Goal: Entertainment & Leisure: Consume media (video, audio)

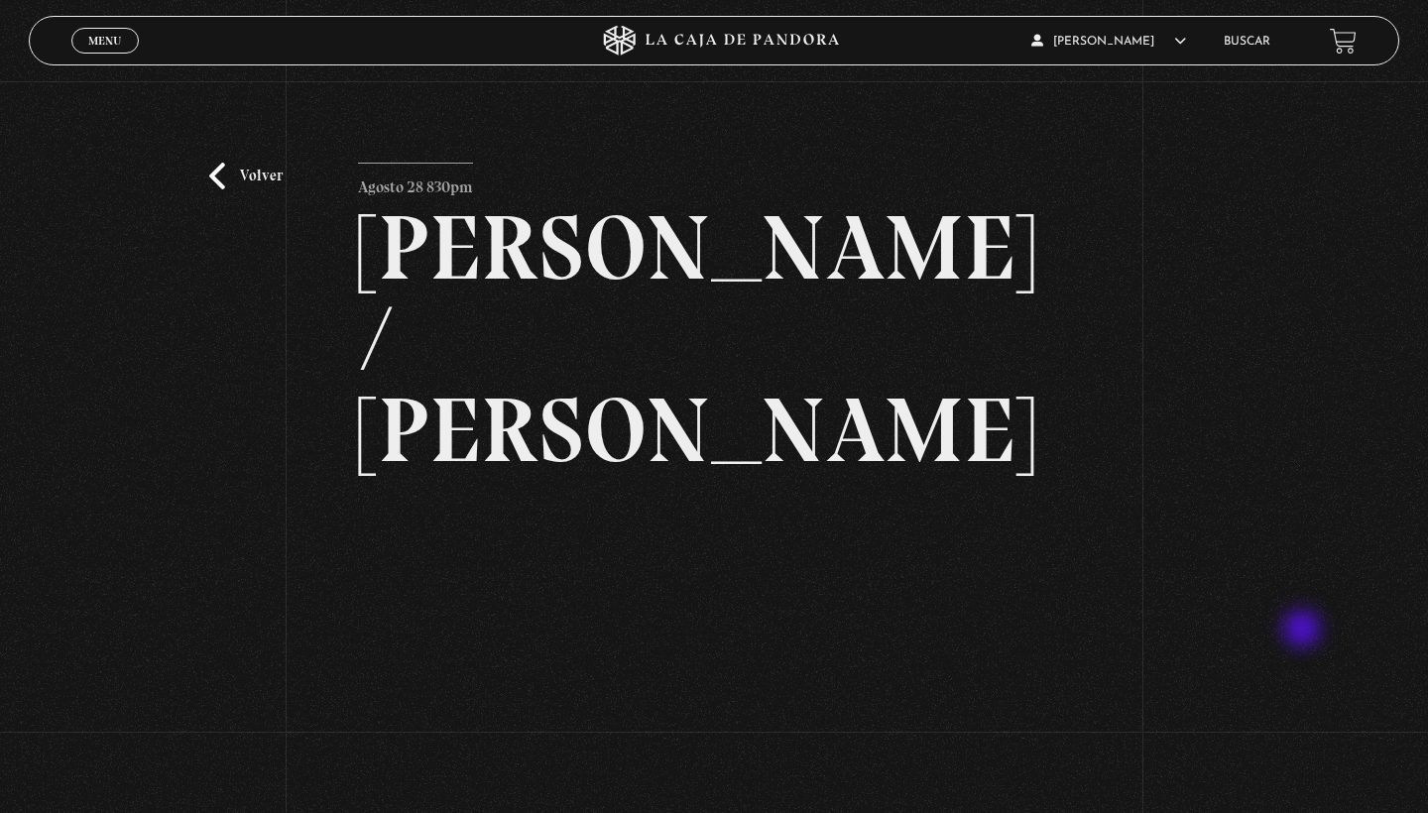
scroll to position [63, 0]
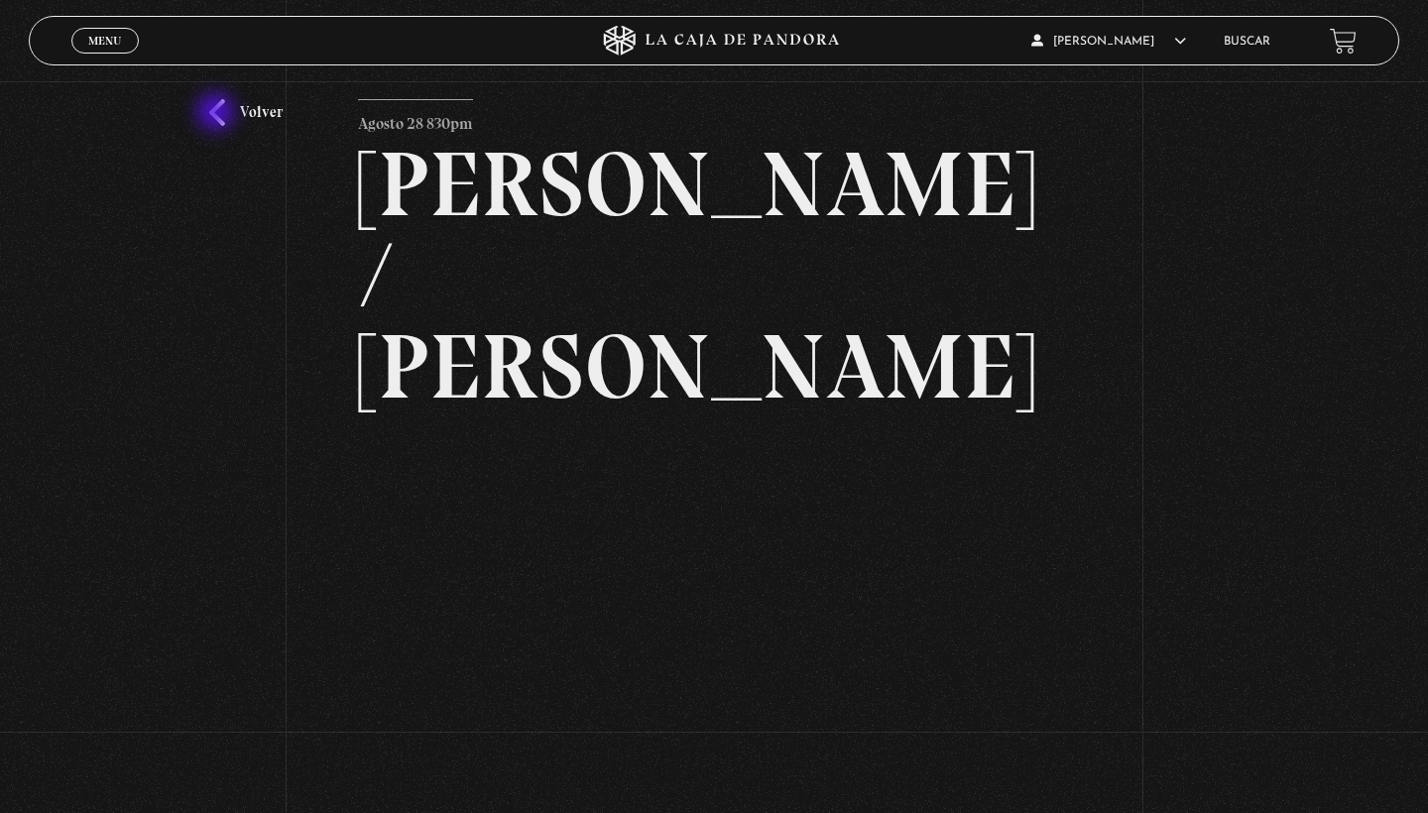
click at [218, 114] on link "Volver" at bounding box center [245, 112] width 73 height 27
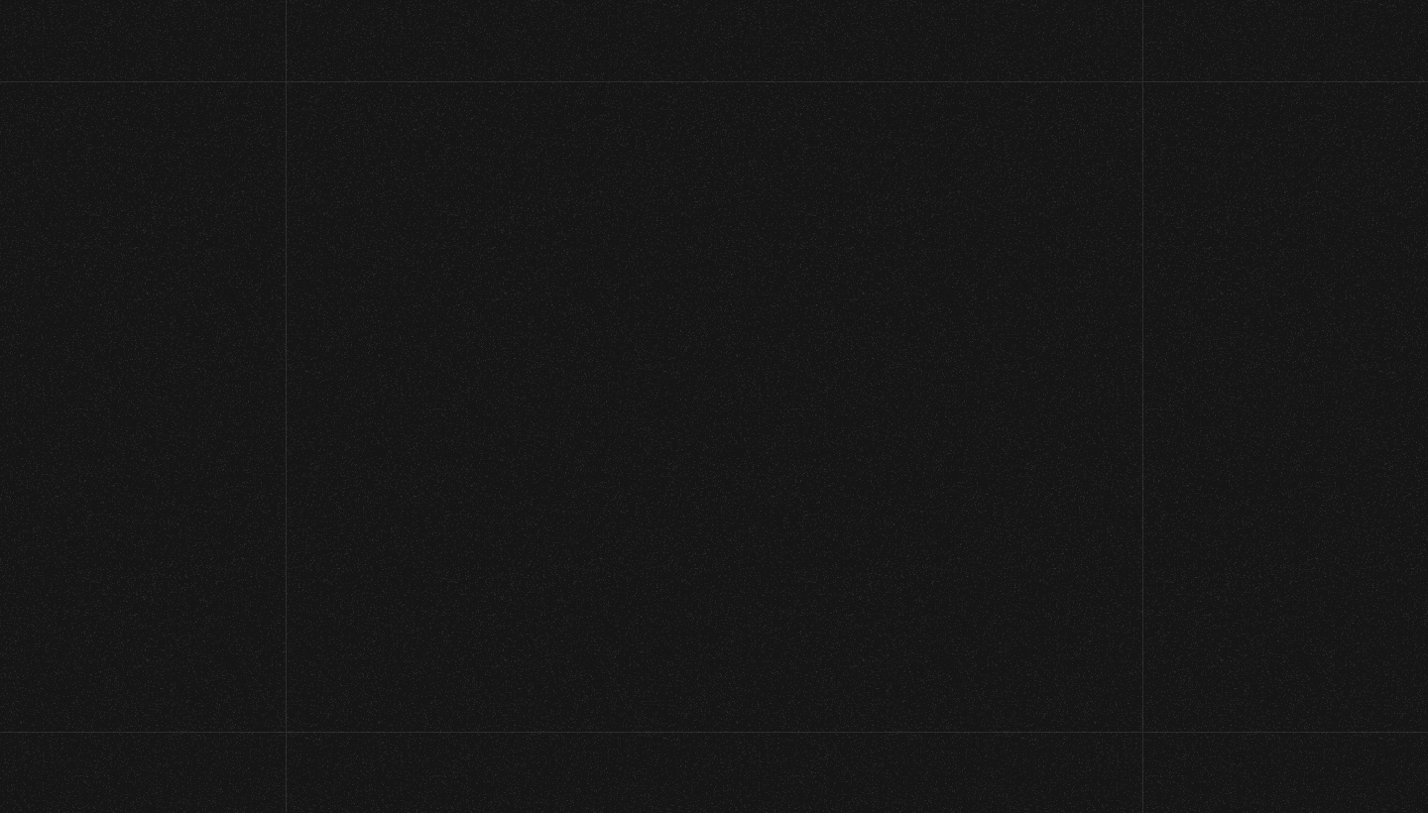
scroll to position [357, 0]
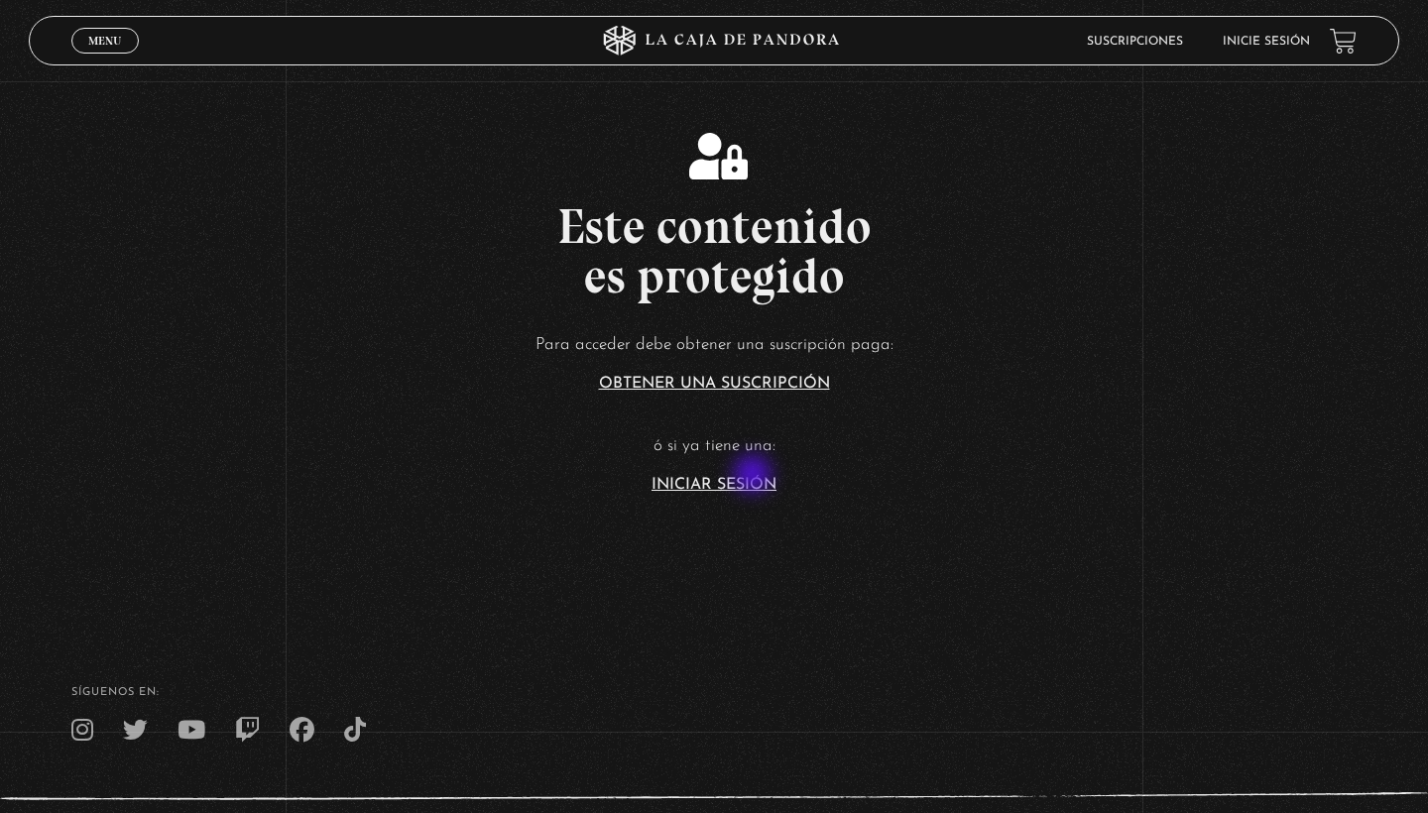
click at [755, 477] on link "Iniciar Sesión" at bounding box center [714, 485] width 125 height 16
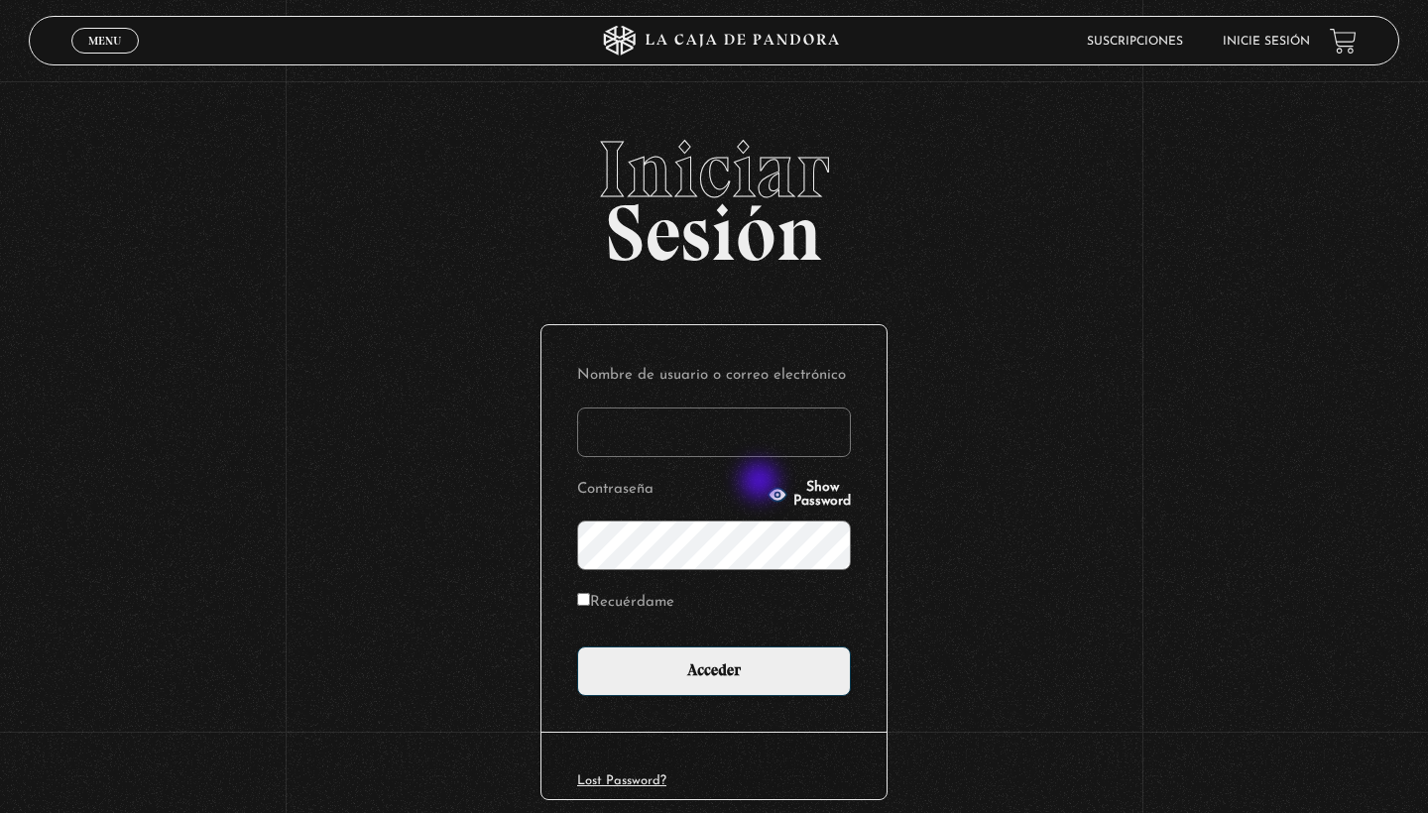
type input "amalro1493@gmail.com"
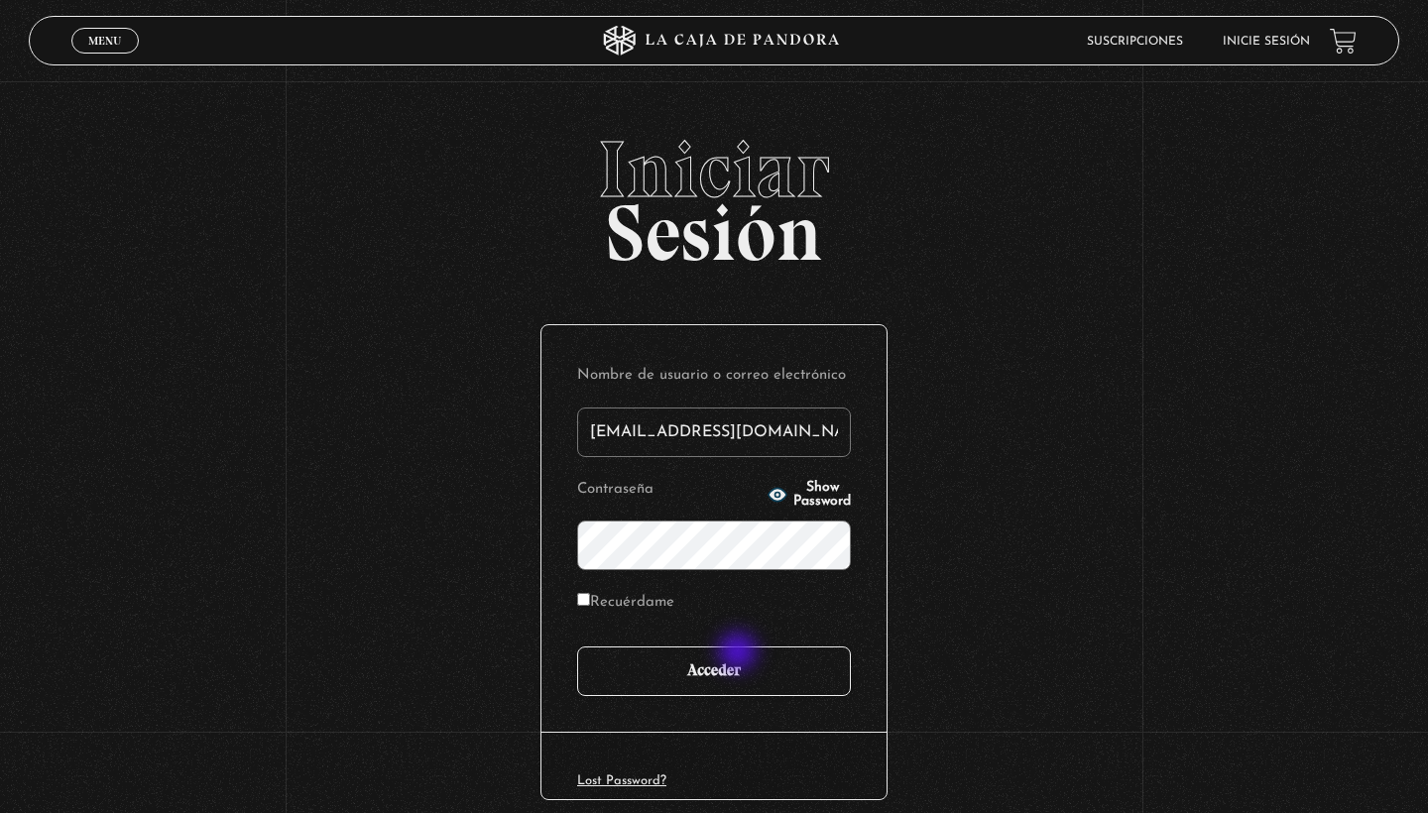
click at [740, 654] on input "Acceder" at bounding box center [714, 672] width 274 height 50
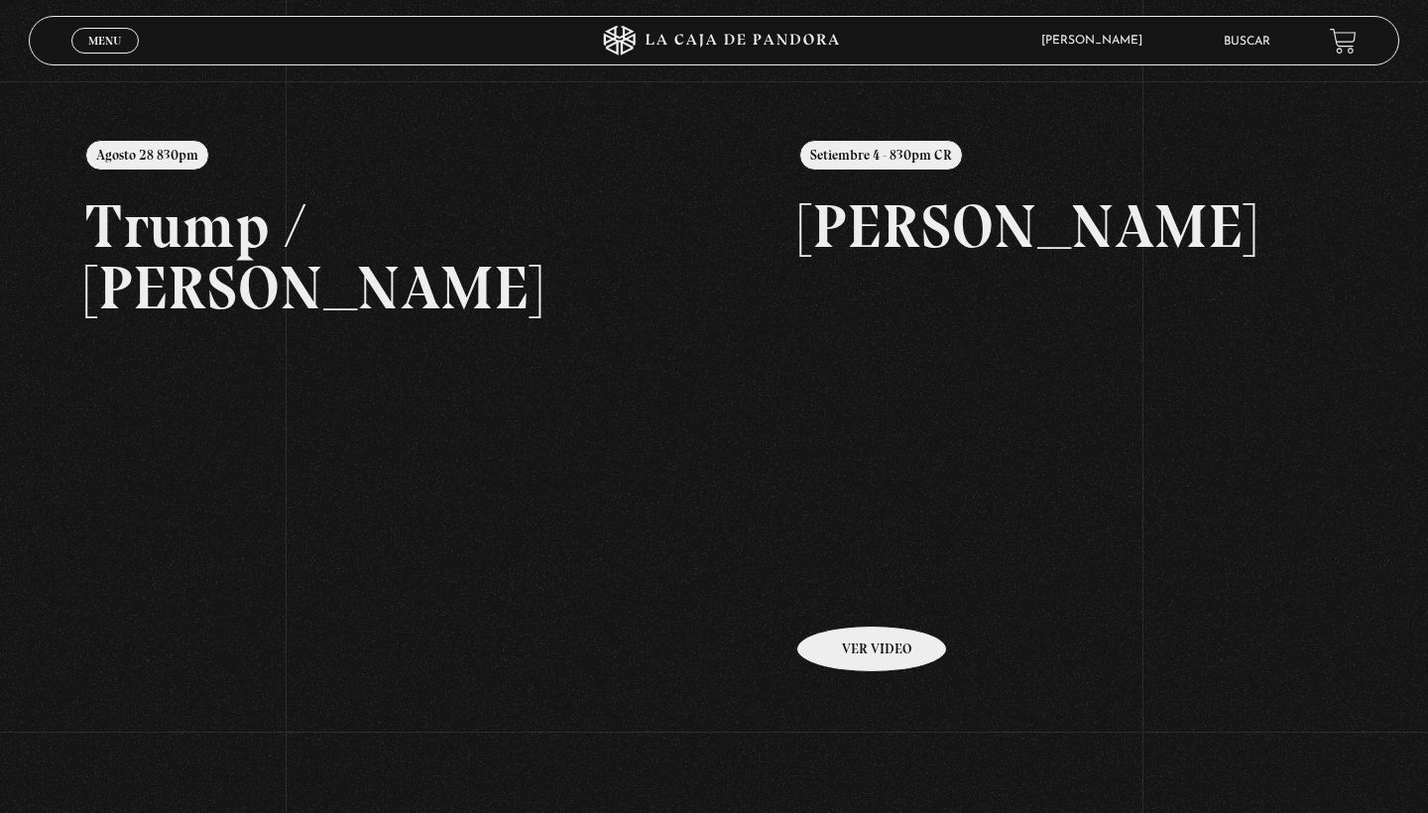
scroll to position [215, 0]
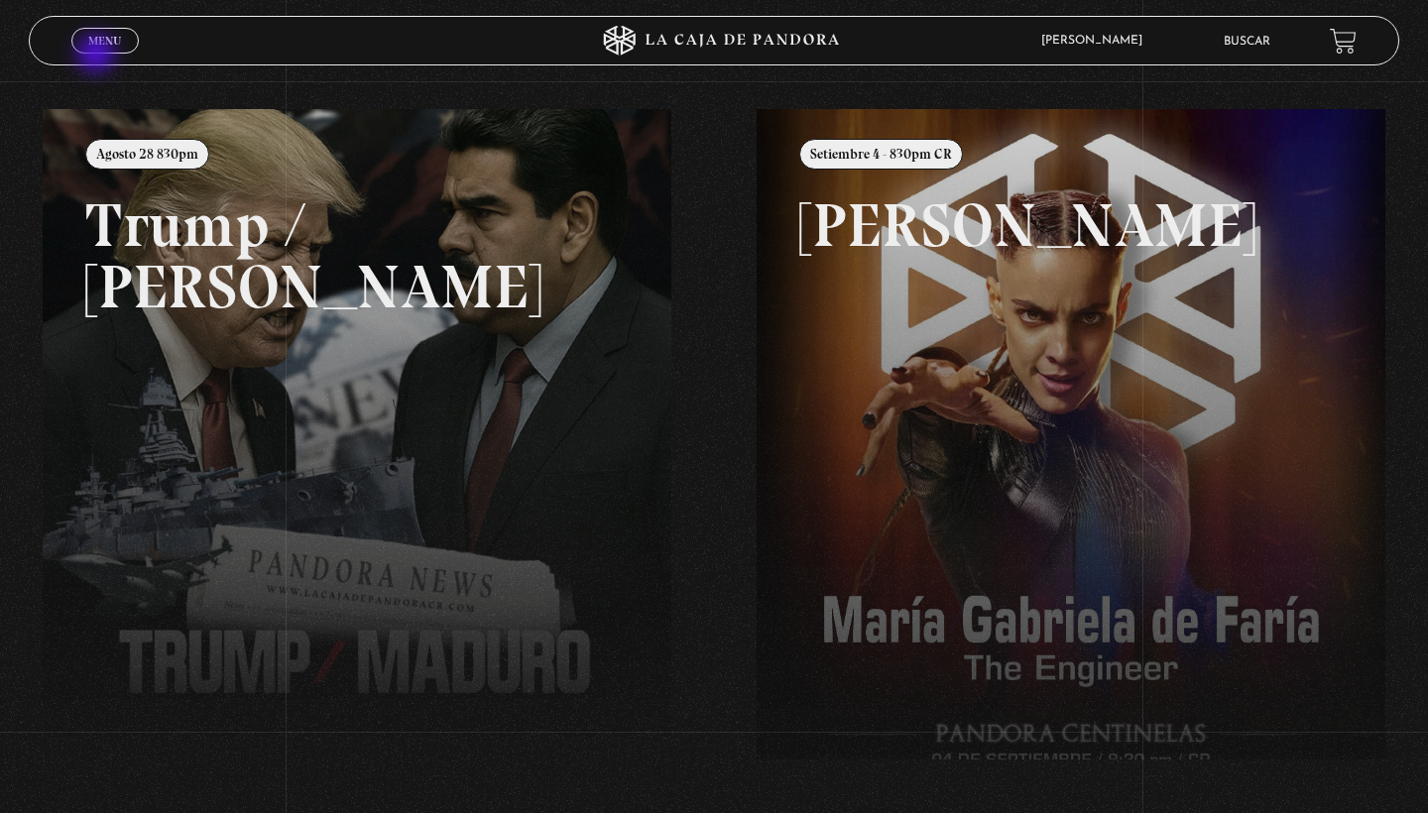
click at [98, 55] on div "Menu Cerrar" at bounding box center [285, 41] width 428 height 48
click at [119, 42] on span "Menu" at bounding box center [104, 41] width 33 height 12
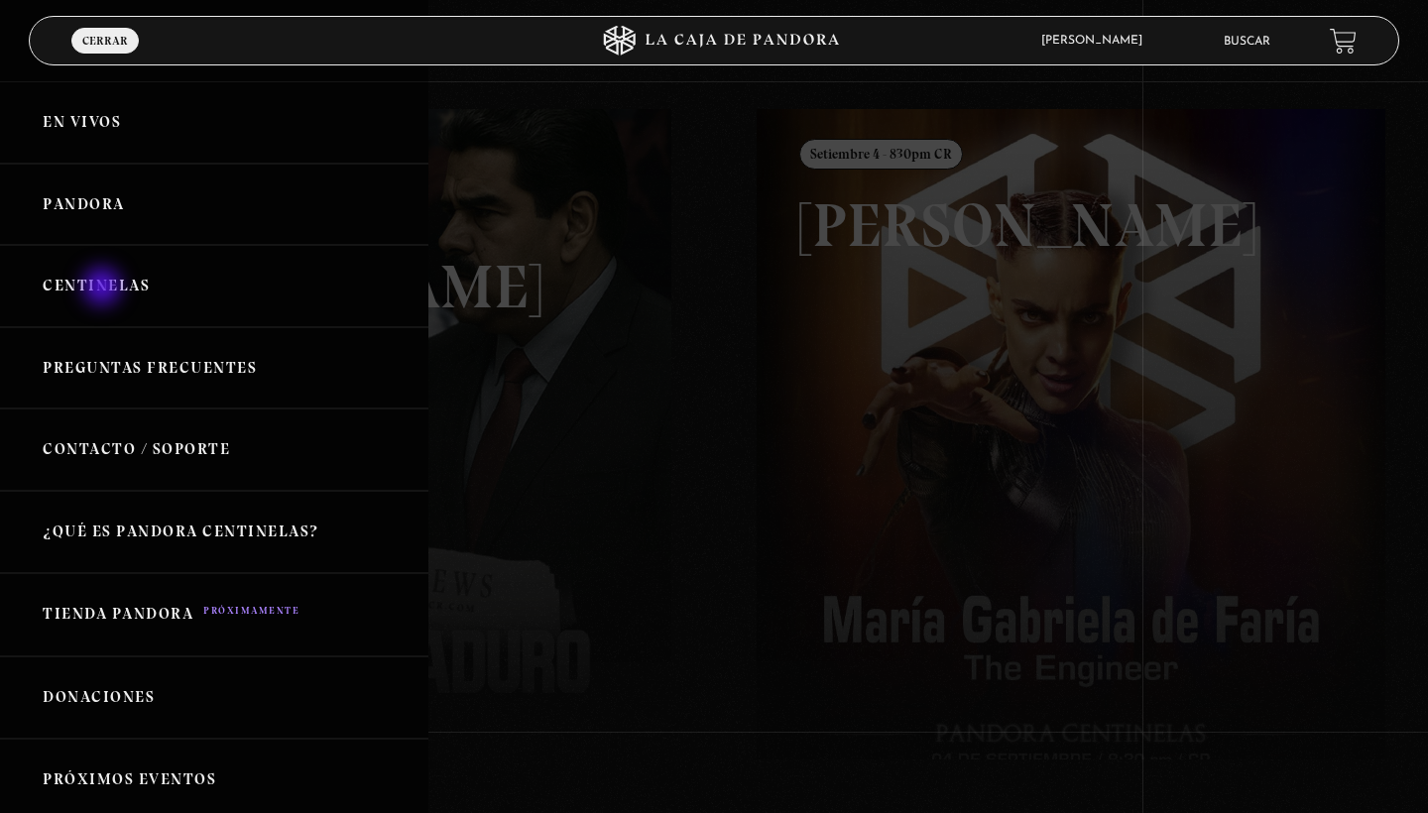
click at [104, 289] on link "Centinelas" at bounding box center [214, 286] width 428 height 82
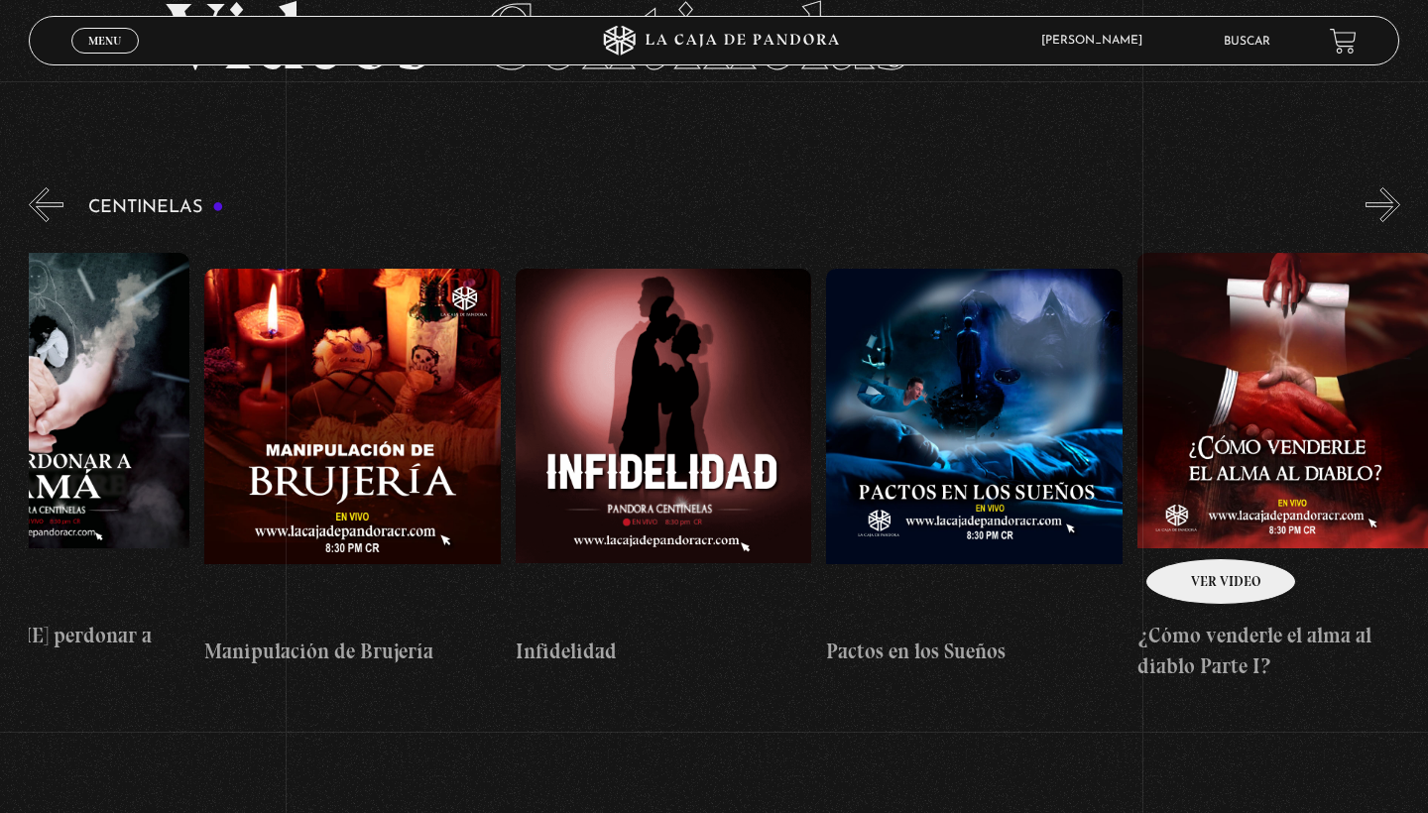
scroll to position [0, 10985]
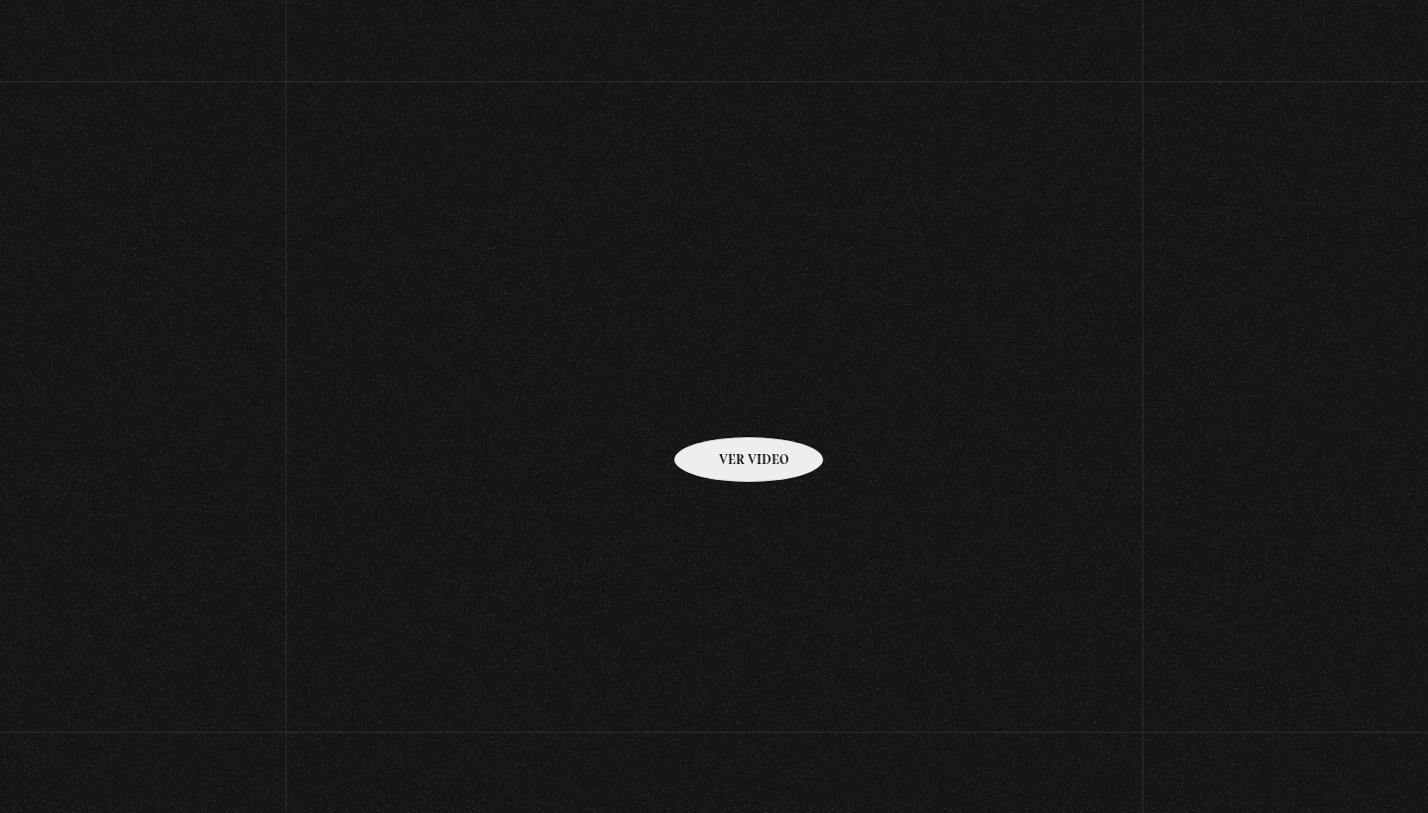
scroll to position [141, 0]
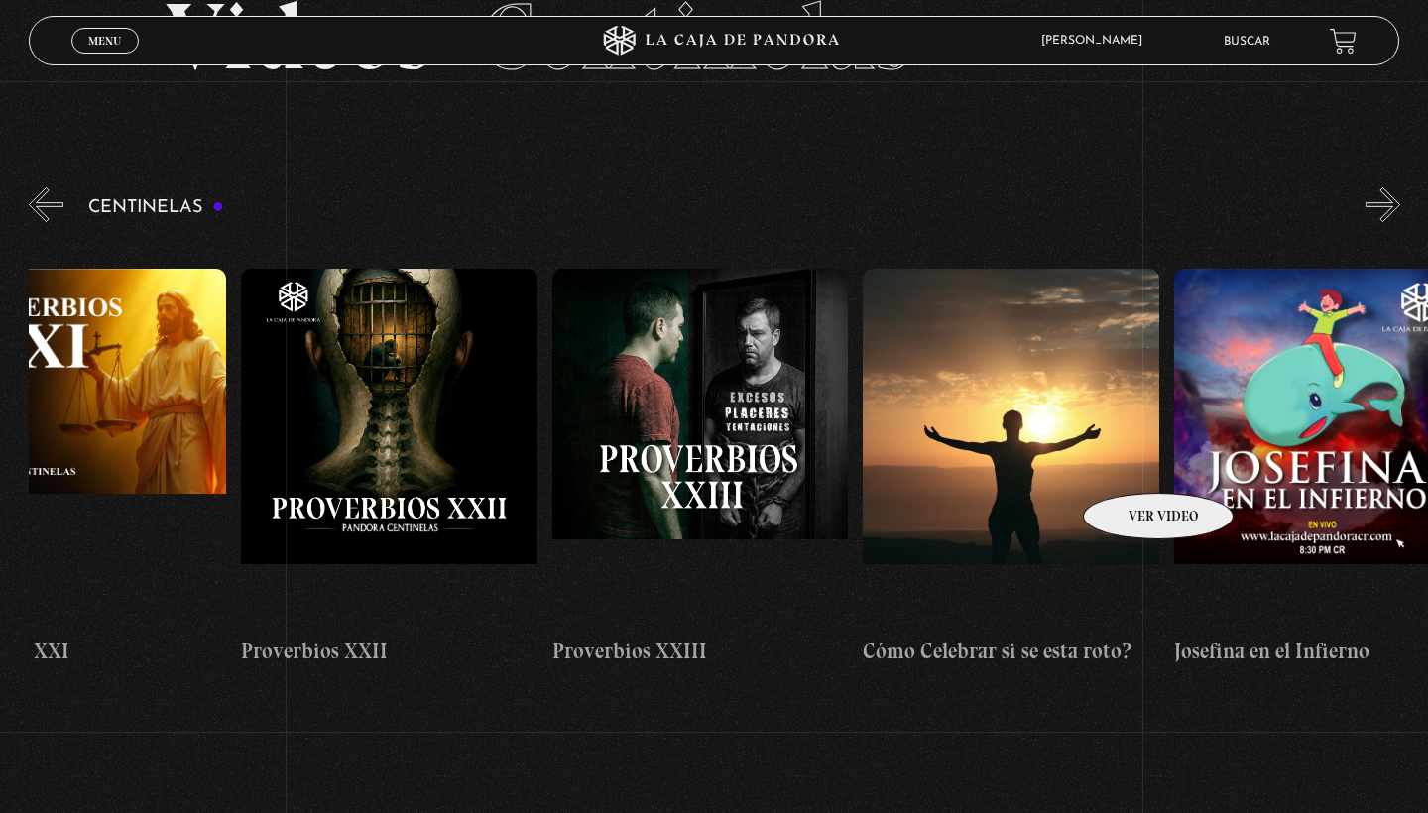
scroll to position [0, 7263]
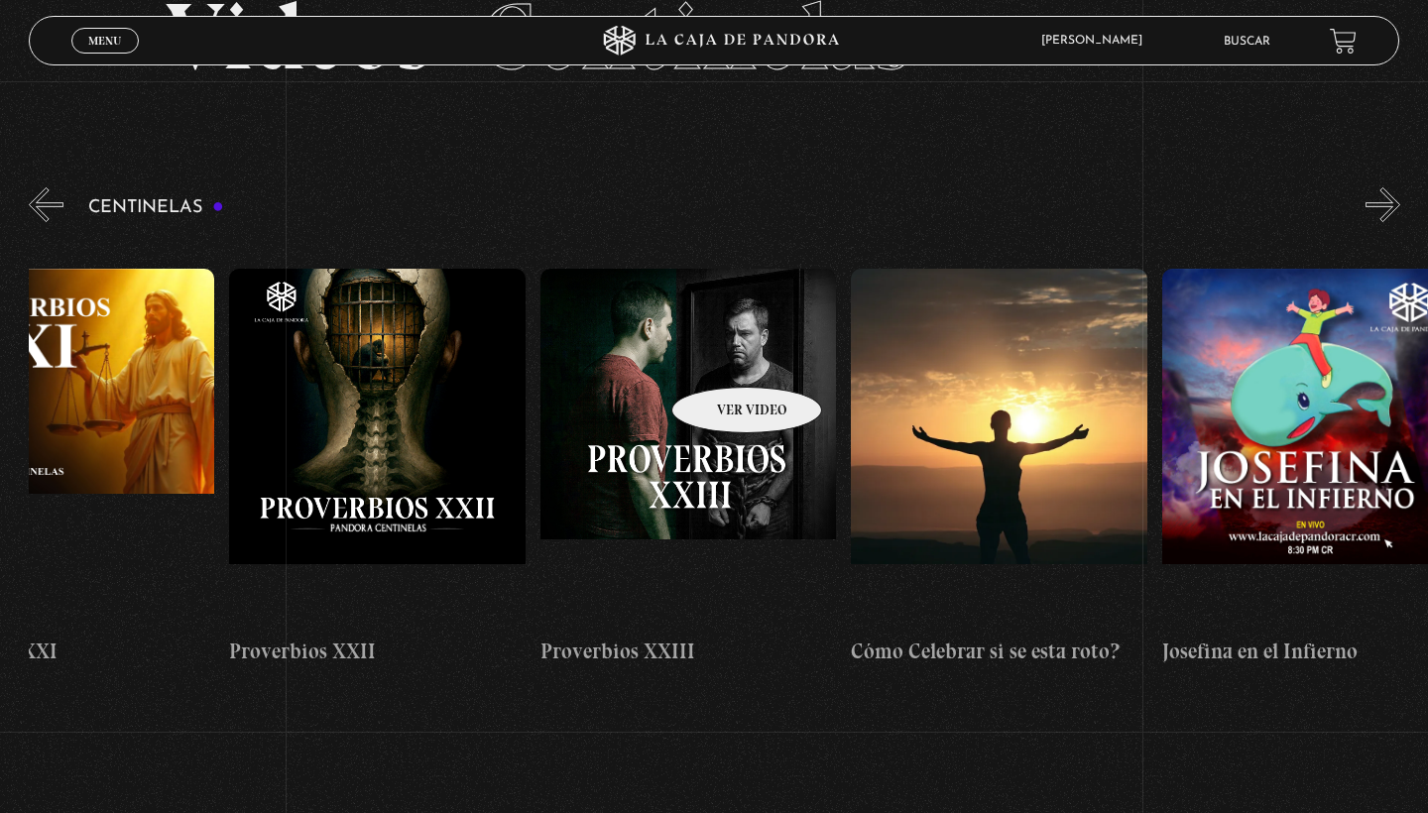
click at [721, 357] on figure at bounding box center [689, 447] width 297 height 357
